Goal: Task Accomplishment & Management: Complete application form

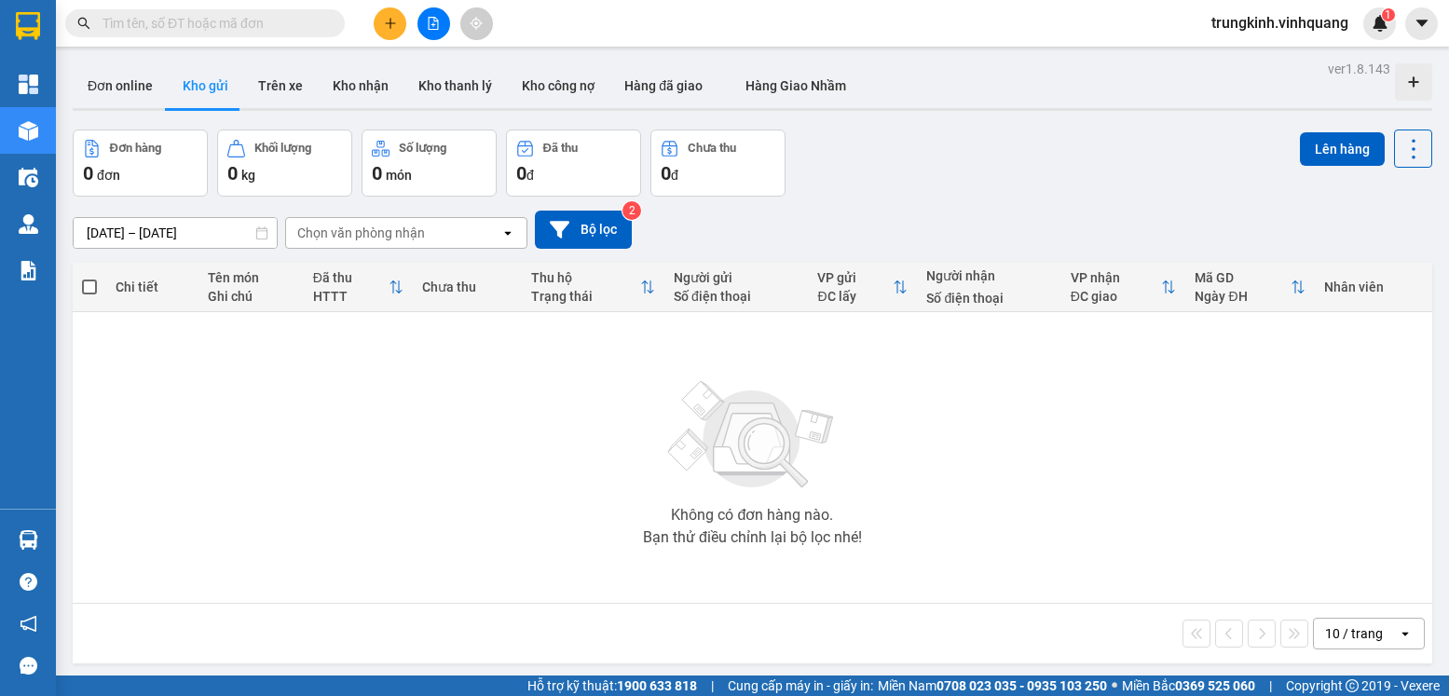
click at [248, 29] on input "text" at bounding box center [212, 23] width 220 height 20
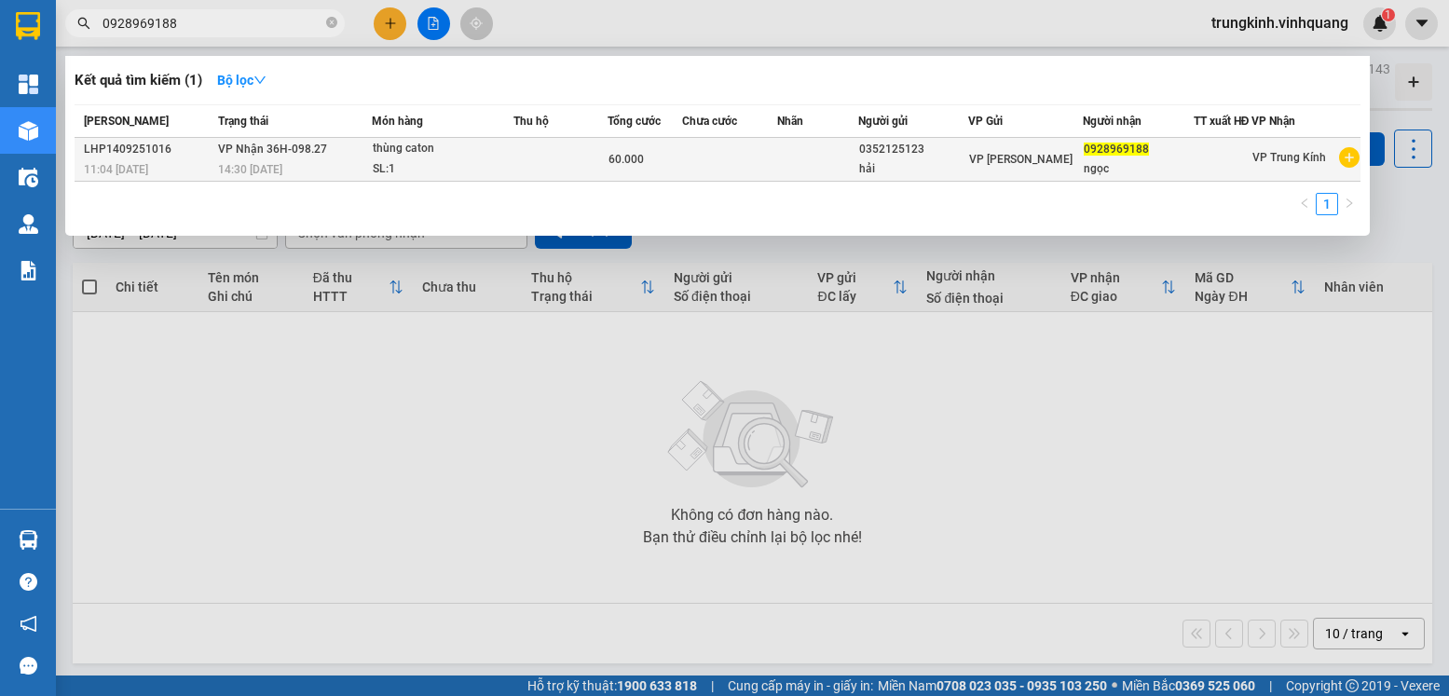
type input "0928969188"
click at [575, 167] on td at bounding box center [560, 160] width 94 height 44
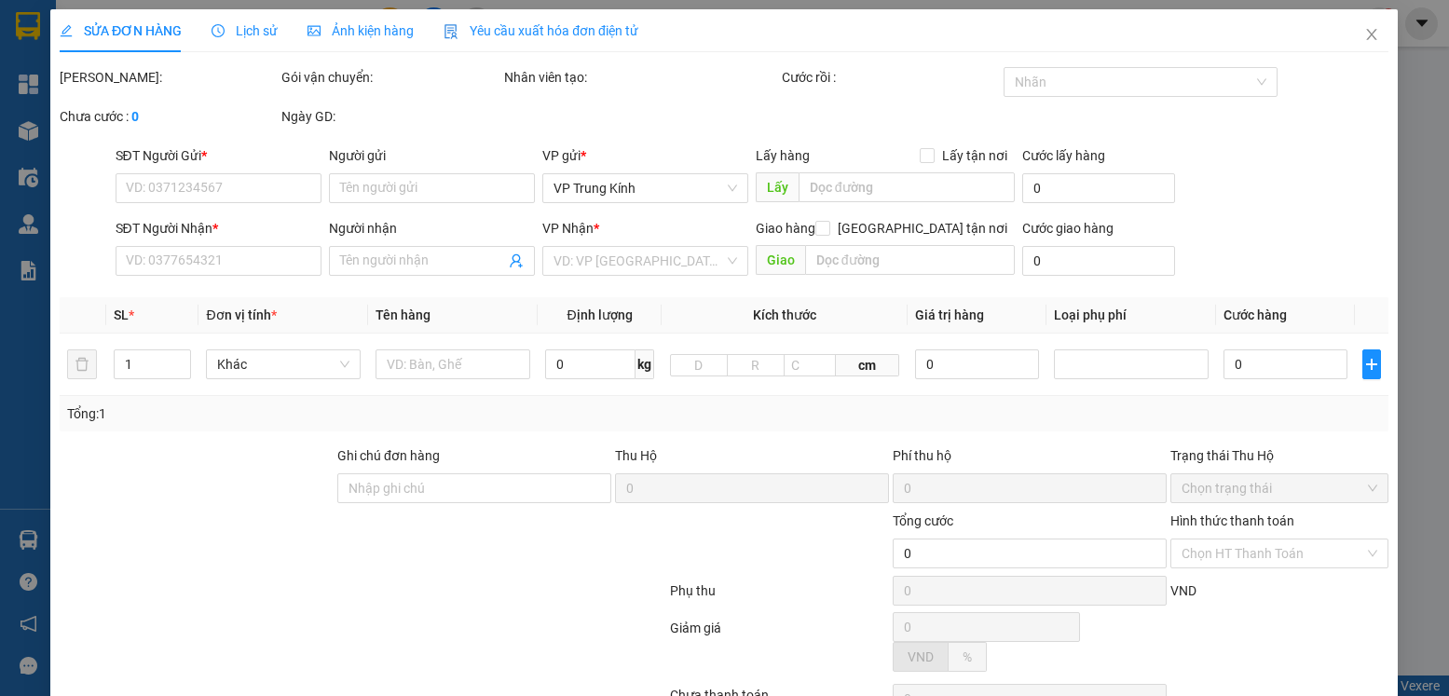
type input "0352125123"
type input "hải"
type input "0928969188"
type input "ngọc"
type input "60.000"
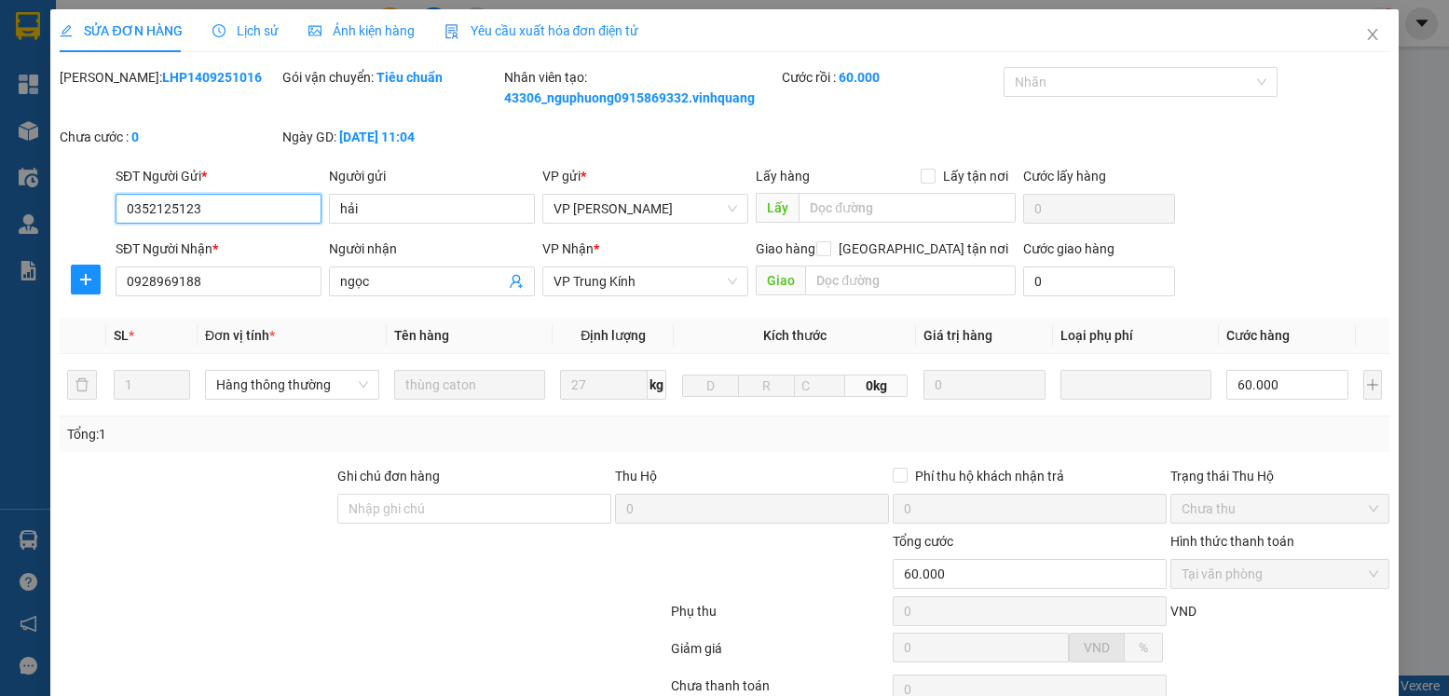
scroll to position [150, 0]
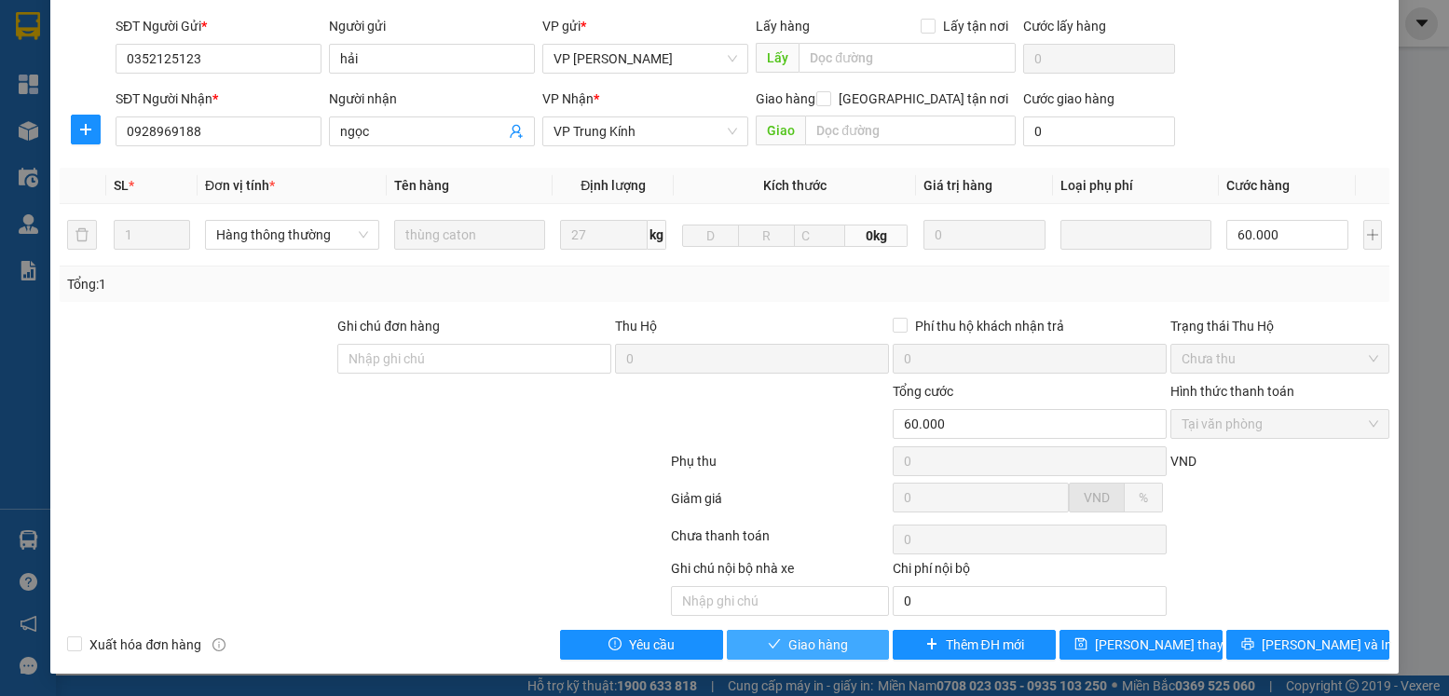
click at [798, 648] on span "Giao hàng" at bounding box center [818, 645] width 60 height 20
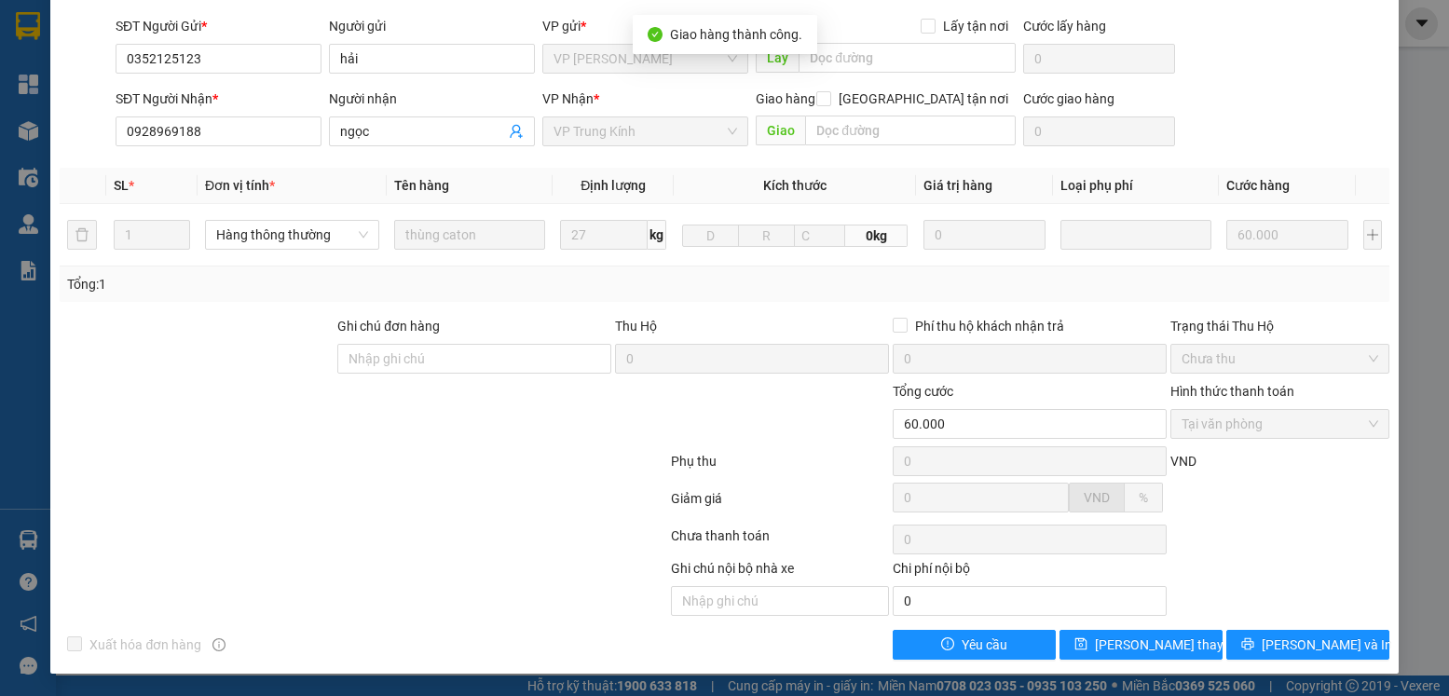
scroll to position [0, 0]
